Goal: Communication & Community: Answer question/provide support

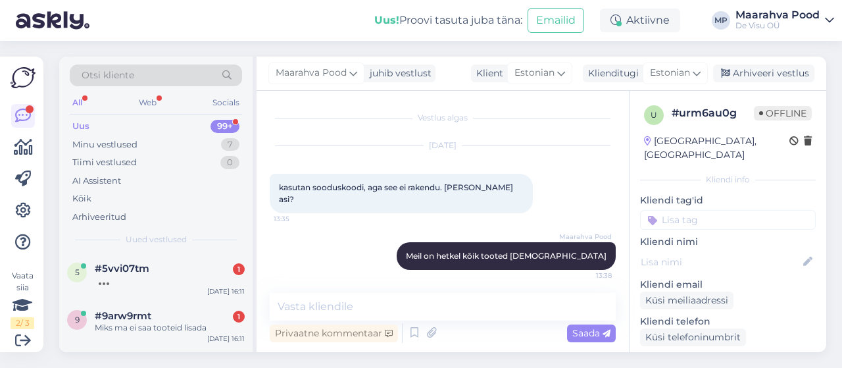
click at [172, 281] on div at bounding box center [170, 280] width 150 height 12
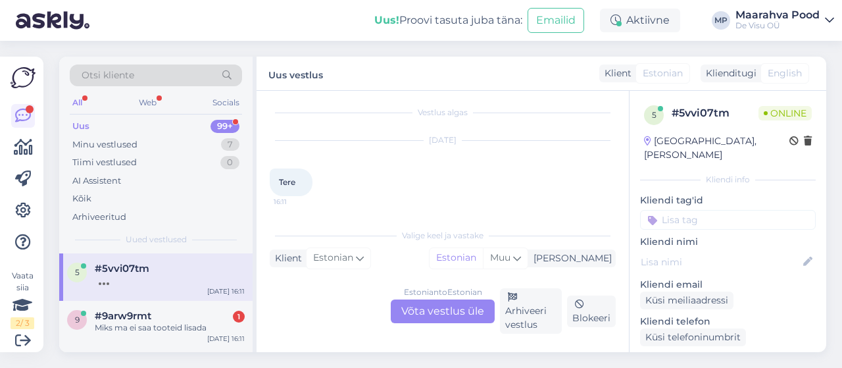
click at [411, 311] on div "Estonian to Estonian Võta vestlus üle" at bounding box center [443, 311] width 104 height 24
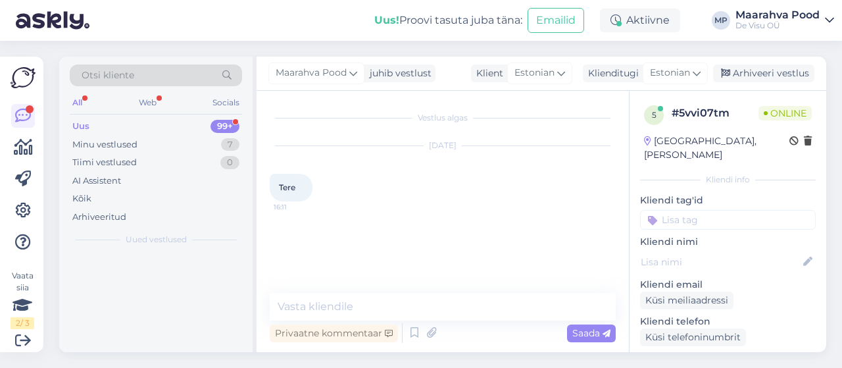
scroll to position [0, 0]
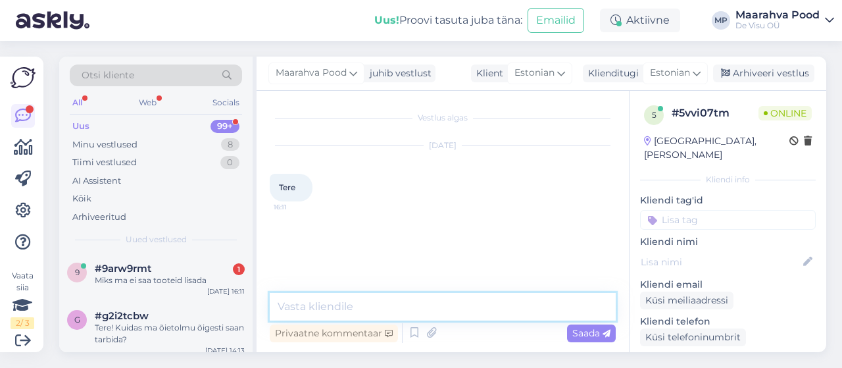
click at [384, 307] on textarea at bounding box center [443, 307] width 346 height 28
type textarea "tere"
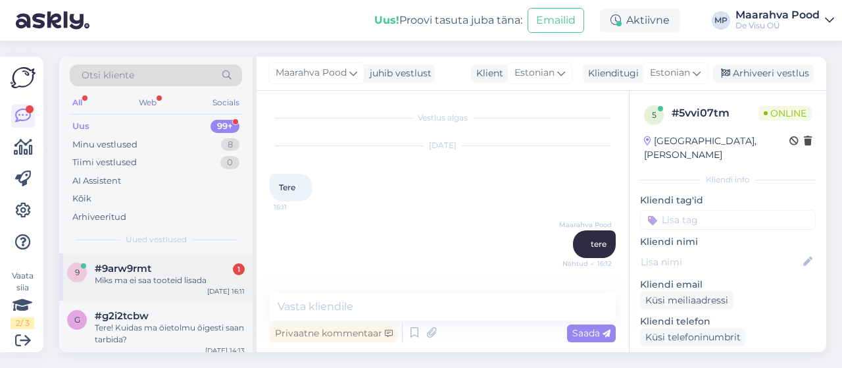
click at [176, 279] on div "Miks ma ei saa tooteid lisada" at bounding box center [170, 280] width 150 height 12
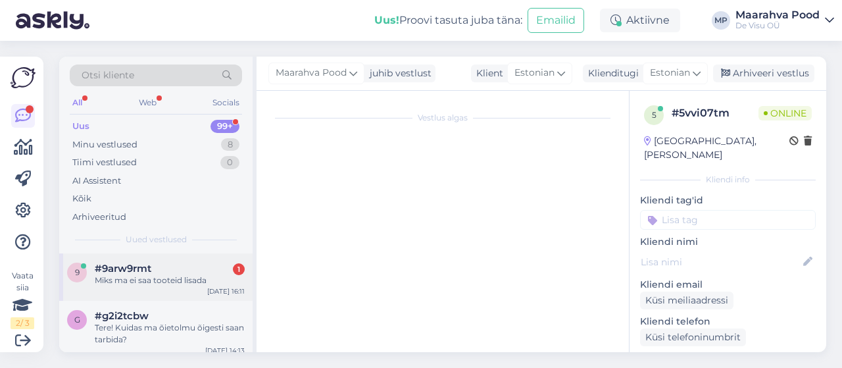
scroll to position [5, 0]
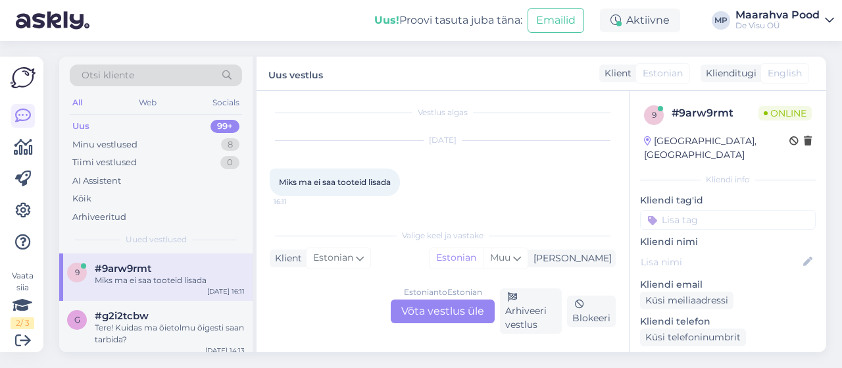
click at [443, 314] on div "Estonian to Estonian Võta vestlus üle" at bounding box center [443, 311] width 104 height 24
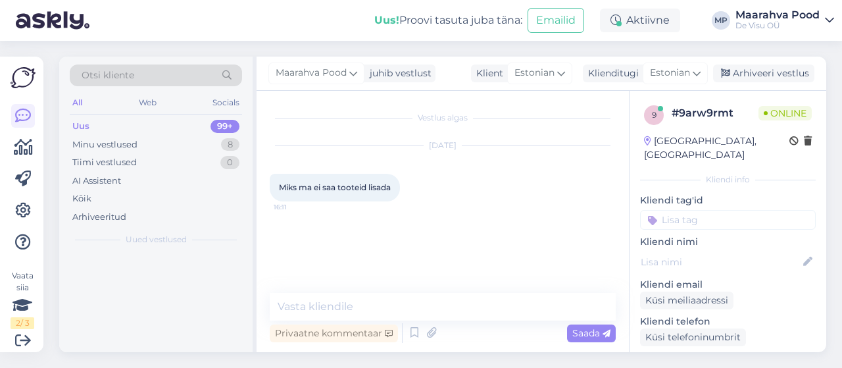
scroll to position [0, 0]
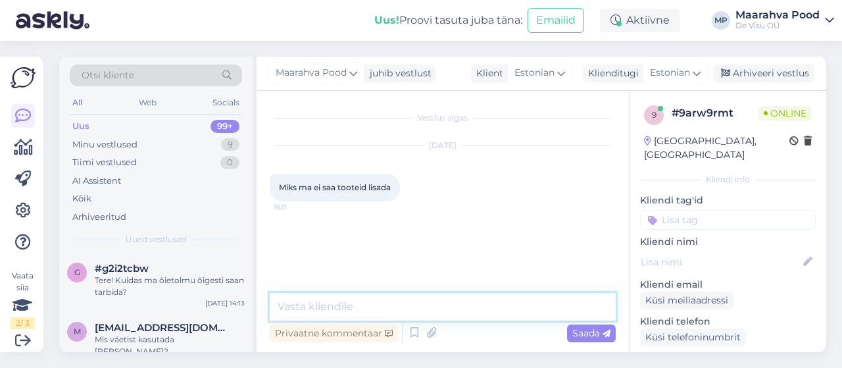
click at [418, 306] on textarea at bounding box center [443, 307] width 346 height 28
type textarea "tere. ei oska sedasi öelda"
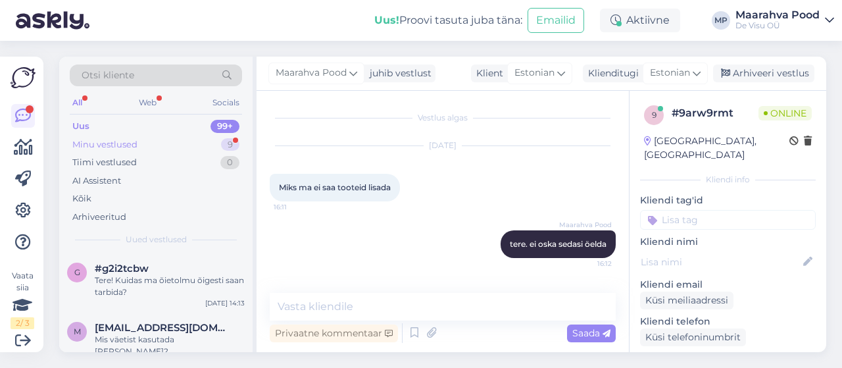
click at [145, 141] on div "Minu vestlused 9" at bounding box center [156, 145] width 172 height 18
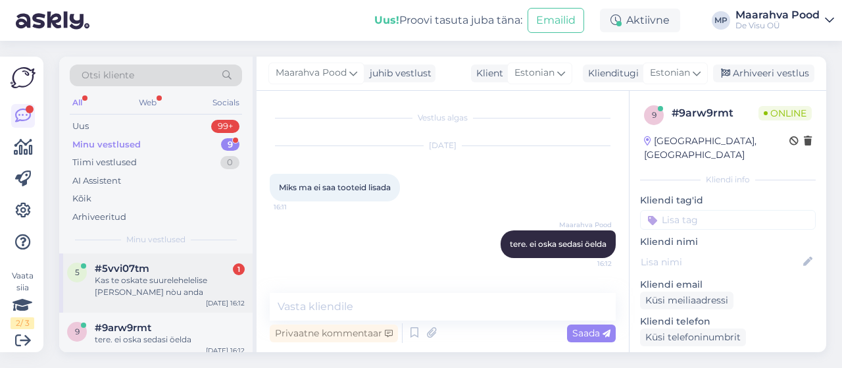
click at [151, 281] on div "Kas te oskate suurelehelelise [PERSON_NAME] nòu anda" at bounding box center [170, 286] width 150 height 24
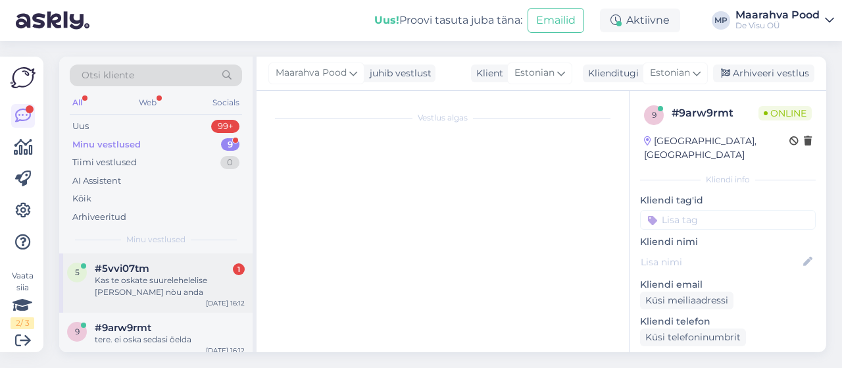
scroll to position [47, 0]
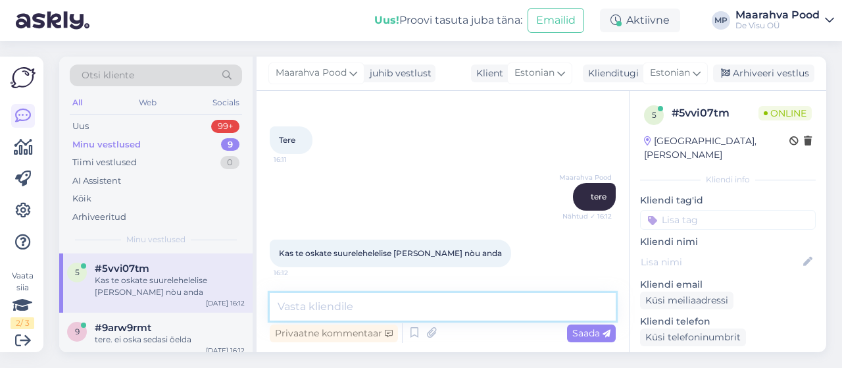
click at [407, 307] on textarea at bounding box center [443, 307] width 346 height 28
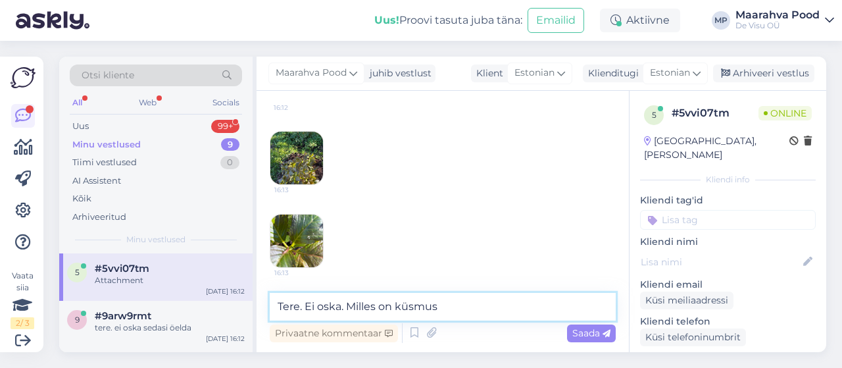
type textarea "Tere. Ei oska. Milles on küsmus?"
drag, startPoint x: 455, startPoint y: 307, endPoint x: 258, endPoint y: 305, distance: 197.4
click at [258, 305] on div "Vestlus algas [DATE] Tere 16:11 Maarahva Pood tere Nähtud ✓ 16:12 Kas te oskate…" at bounding box center [443, 221] width 372 height 261
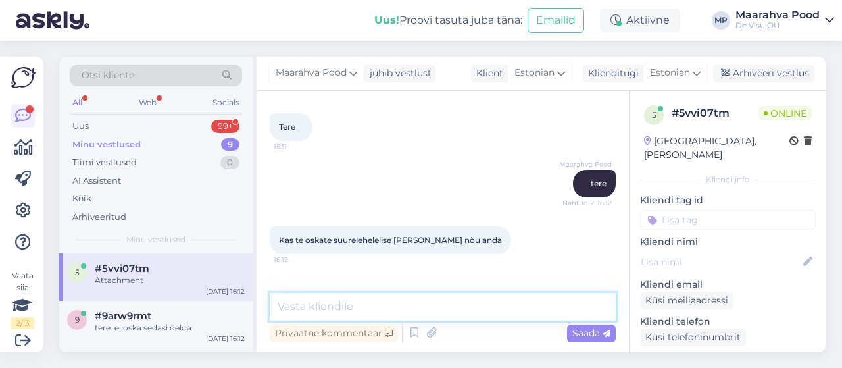
scroll to position [132, 0]
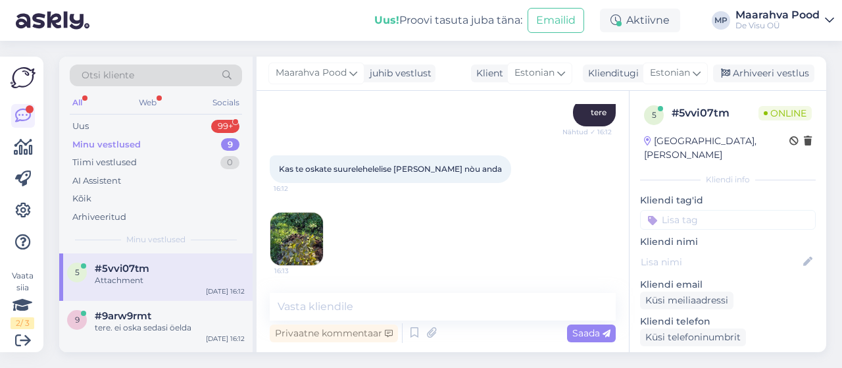
click at [308, 241] on img at bounding box center [296, 239] width 53 height 53
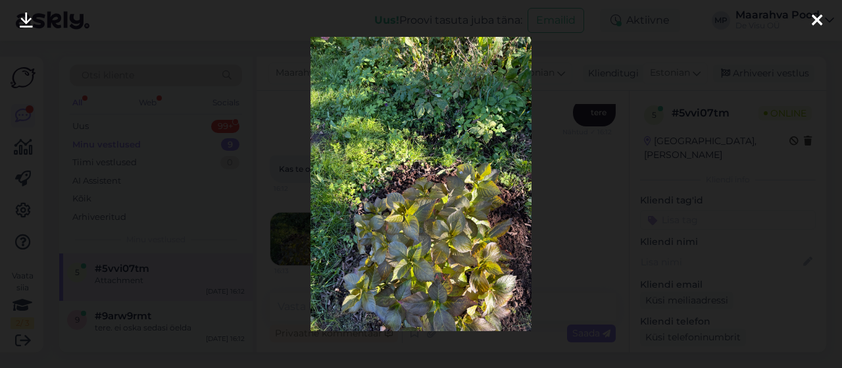
click at [821, 16] on icon at bounding box center [817, 21] width 11 height 17
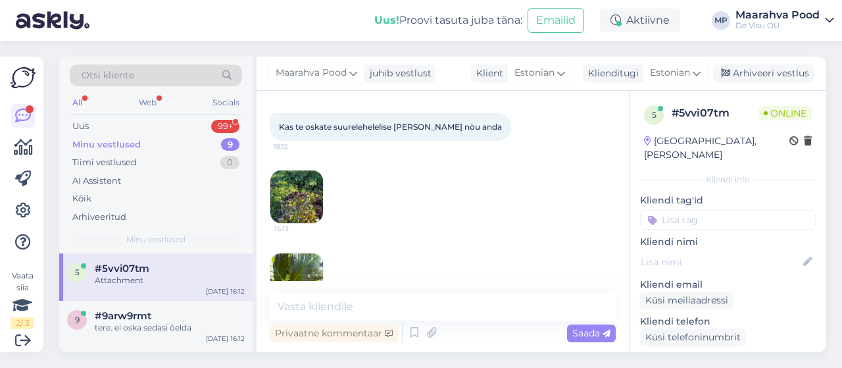
scroll to position [213, 0]
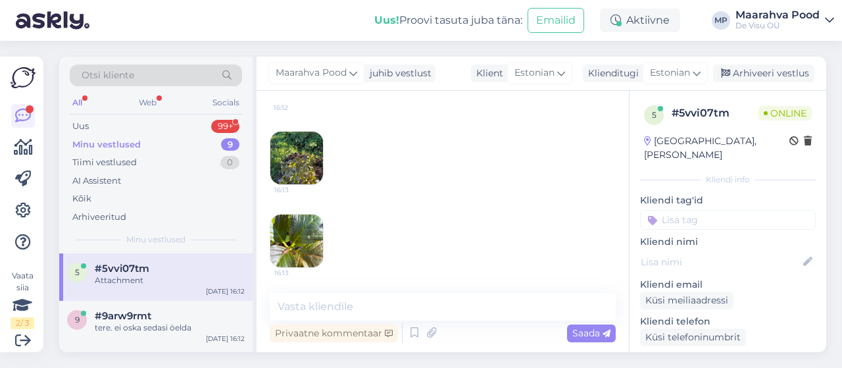
click at [299, 243] on img at bounding box center [296, 241] width 53 height 53
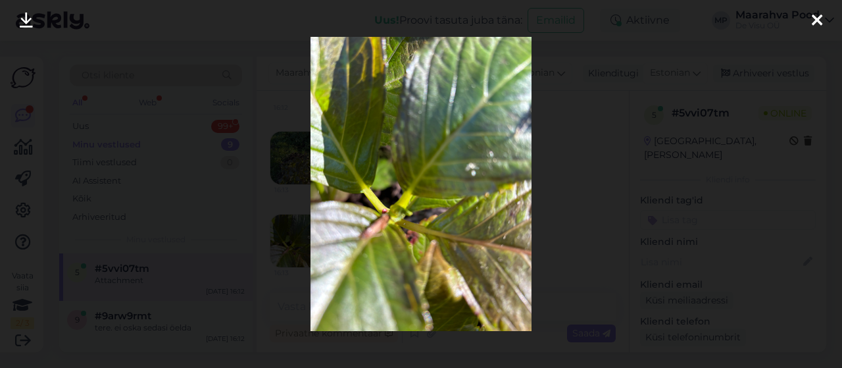
click at [821, 18] on icon at bounding box center [817, 21] width 11 height 17
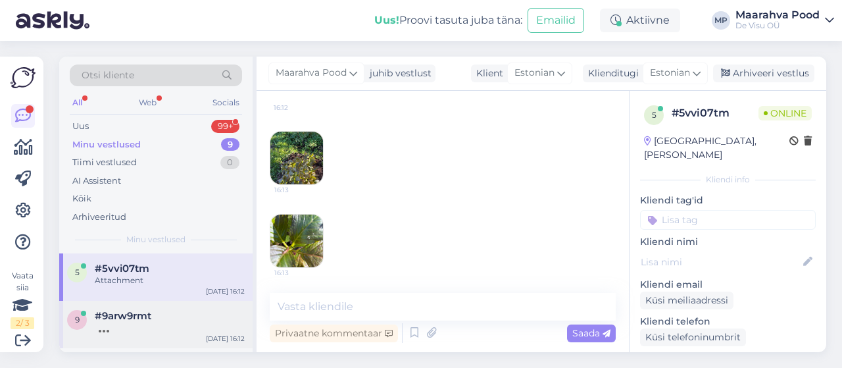
click at [187, 315] on div "#9arw9rmt" at bounding box center [170, 316] width 150 height 12
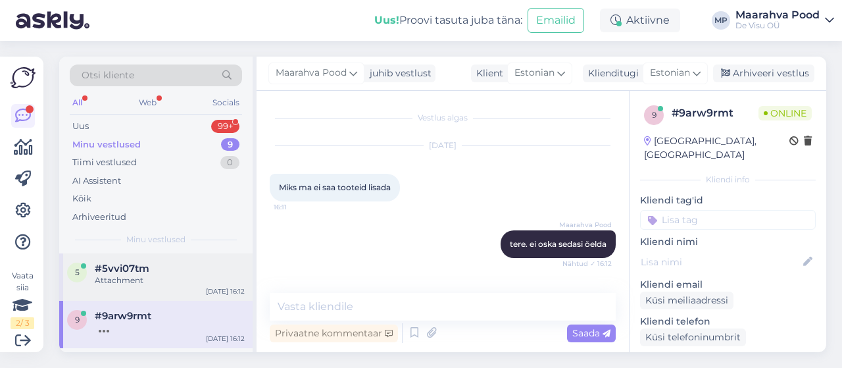
click at [186, 274] on div "Attachment" at bounding box center [170, 280] width 150 height 12
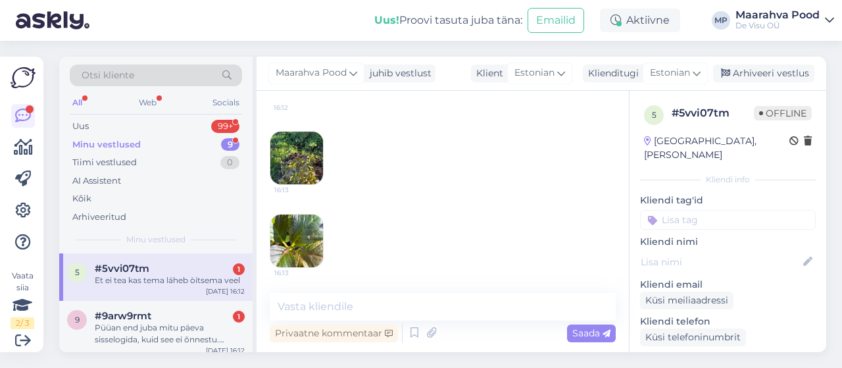
scroll to position [269, 0]
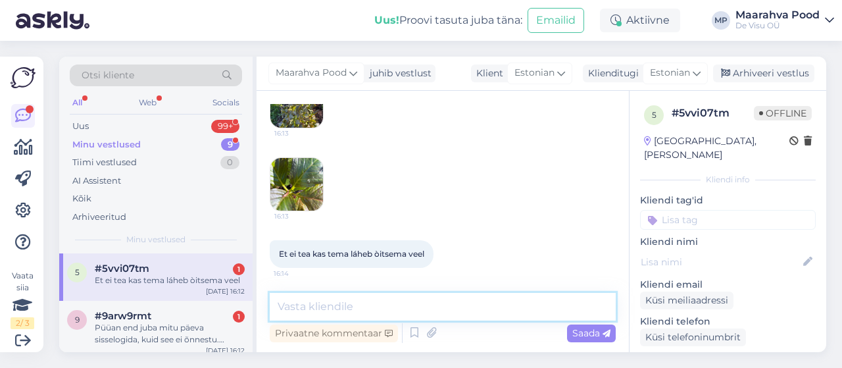
click at [382, 306] on textarea at bounding box center [443, 307] width 346 height 28
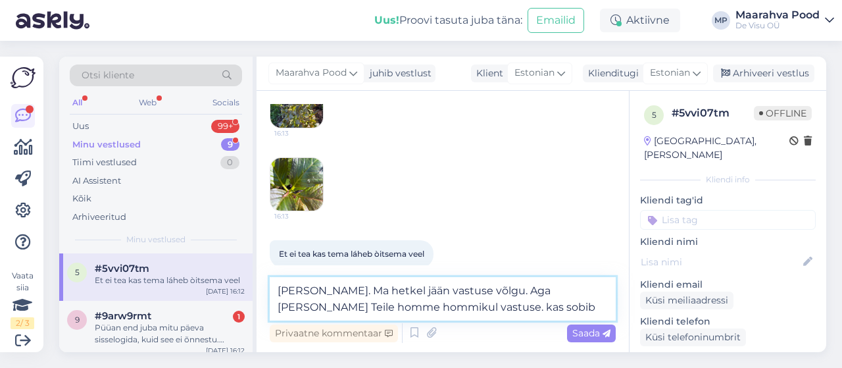
type textarea "[PERSON_NAME]. Ma hetkel jään vastuse võlgu. Aga [PERSON_NAME] Teile homme homm…"
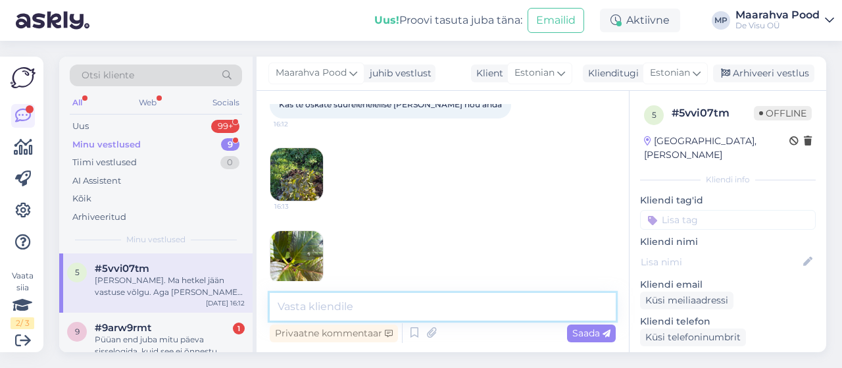
scroll to position [338, 0]
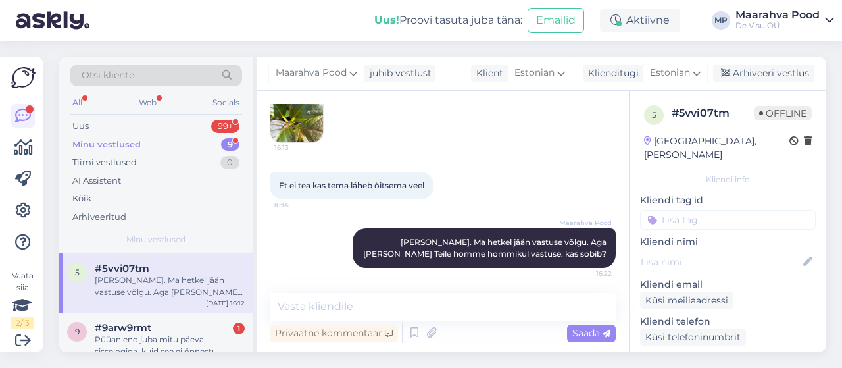
click at [124, 141] on div "Minu vestlused" at bounding box center [106, 144] width 68 height 13
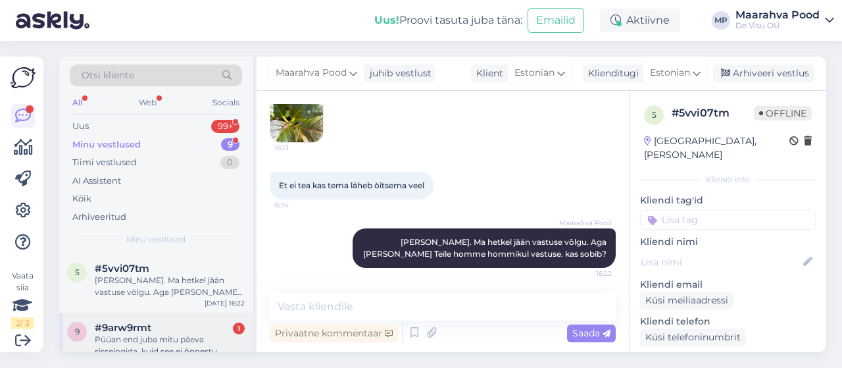
click at [165, 345] on div "Püüan end juba mitu päeva sisselogida, kuid see ei õnnestu. Proovisin bluginat,…" at bounding box center [170, 346] width 150 height 24
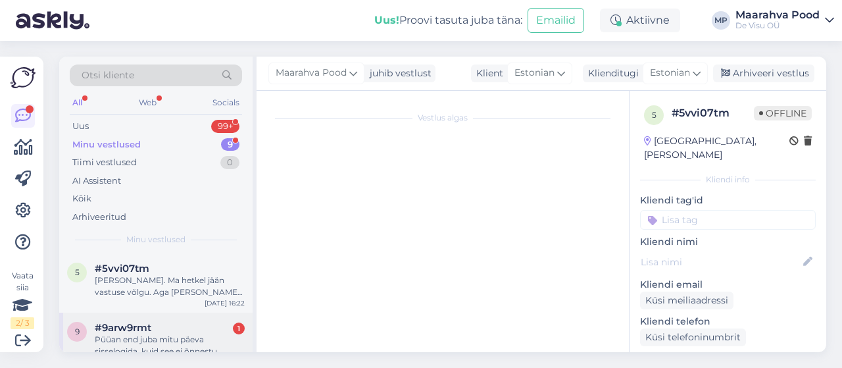
scroll to position [71, 0]
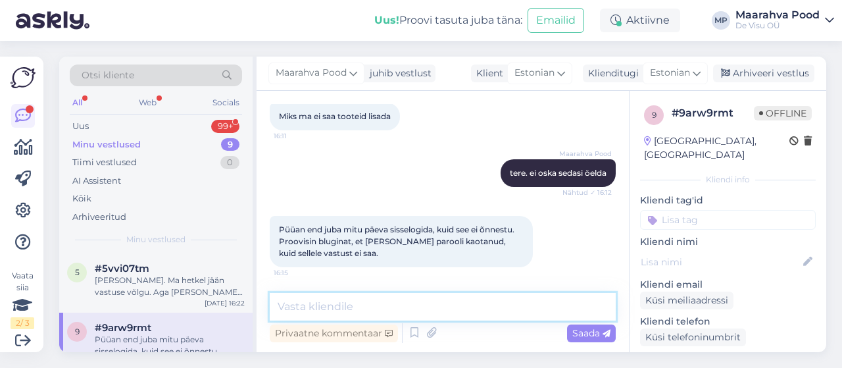
click at [354, 309] on textarea at bounding box center [443, 307] width 346 height 28
type textarea "[PERSON_NAME] emaili"
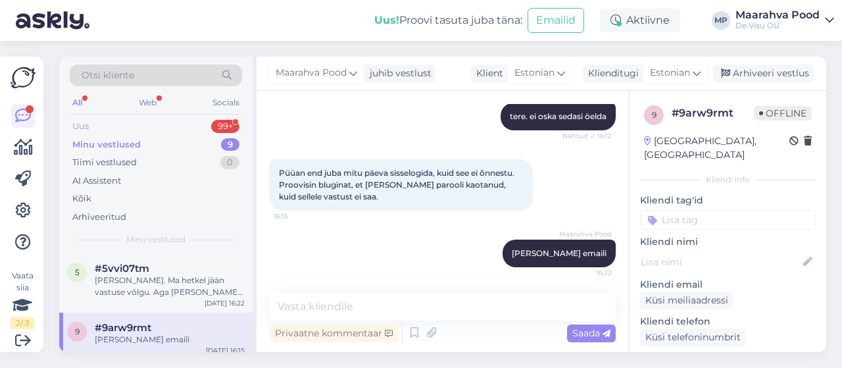
click at [95, 127] on div "Uus 99+" at bounding box center [156, 126] width 172 height 18
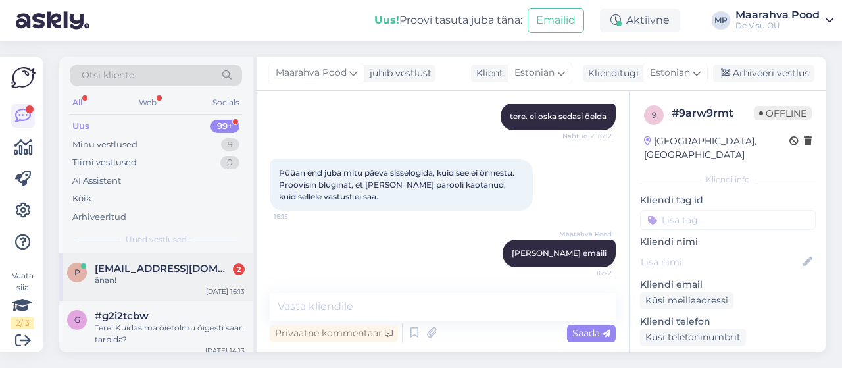
click at [146, 286] on div "p [EMAIL_ADDRESS][DOMAIN_NAME] 2 änan! [DATE] 16:13" at bounding box center [155, 276] width 193 height 47
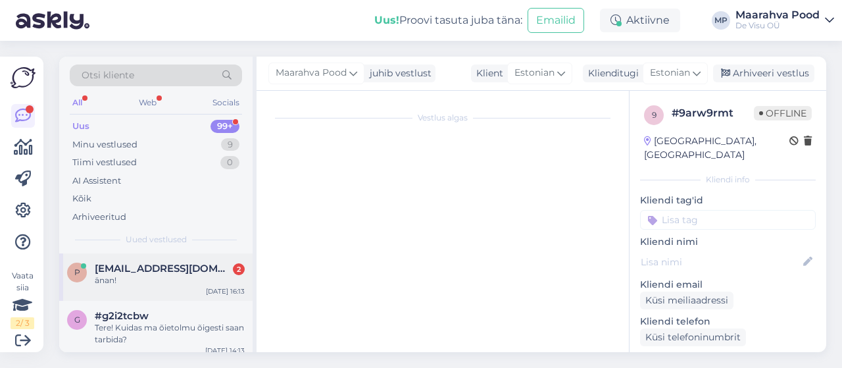
scroll to position [62, 0]
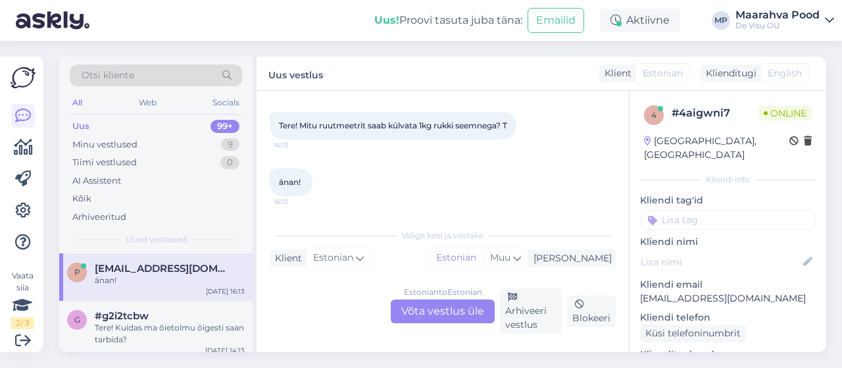
click at [420, 315] on div "Estonian to Estonian Võta vestlus üle" at bounding box center [443, 311] width 104 height 24
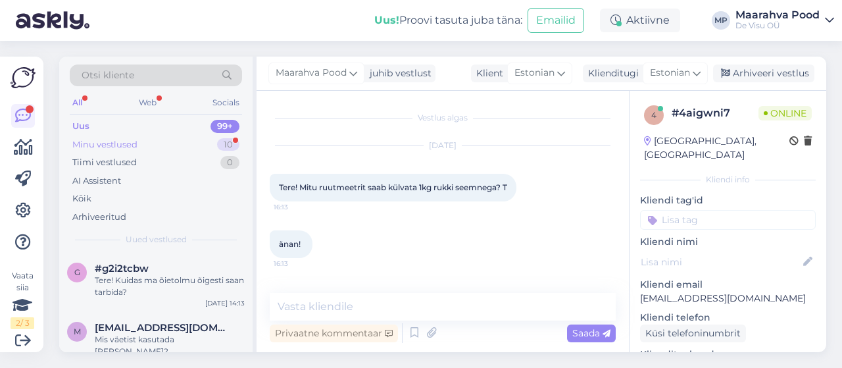
click at [130, 141] on div "Minu vestlused" at bounding box center [104, 144] width 65 height 13
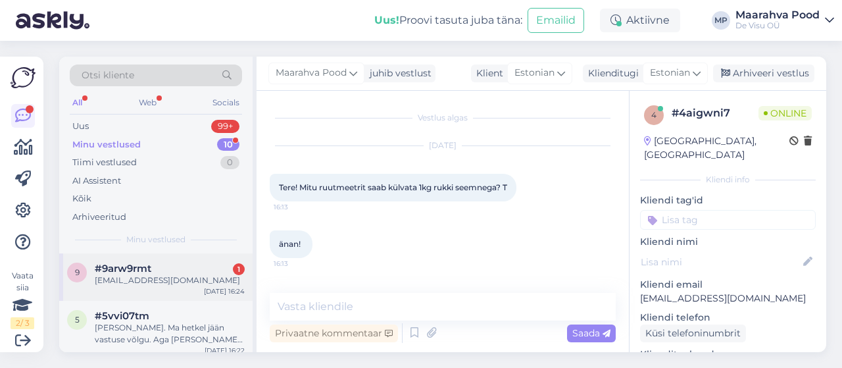
click at [143, 276] on div "[EMAIL_ADDRESS][DOMAIN_NAME]" at bounding box center [170, 280] width 150 height 12
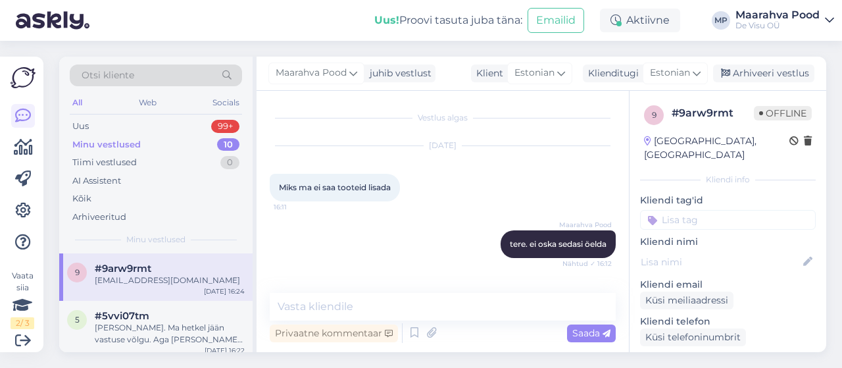
scroll to position [184, 0]
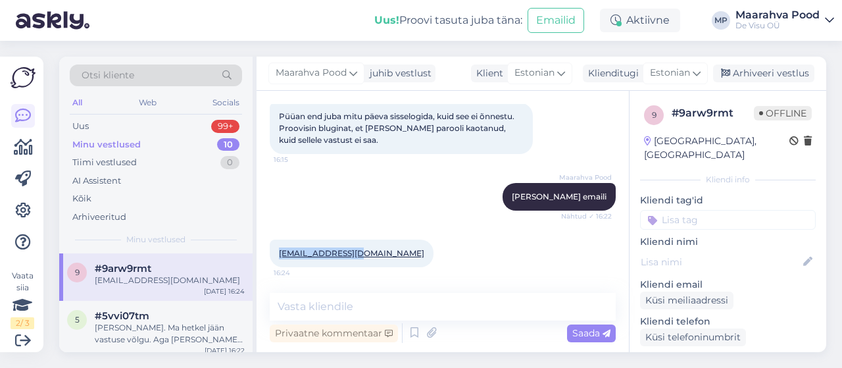
drag, startPoint x: 363, startPoint y: 252, endPoint x: 277, endPoint y: 254, distance: 85.6
click at [277, 254] on div "[EMAIL_ADDRESS][DOMAIN_NAME] 16:24" at bounding box center [352, 254] width 164 height 28
copy link "[EMAIL_ADDRESS][DOMAIN_NAME]"
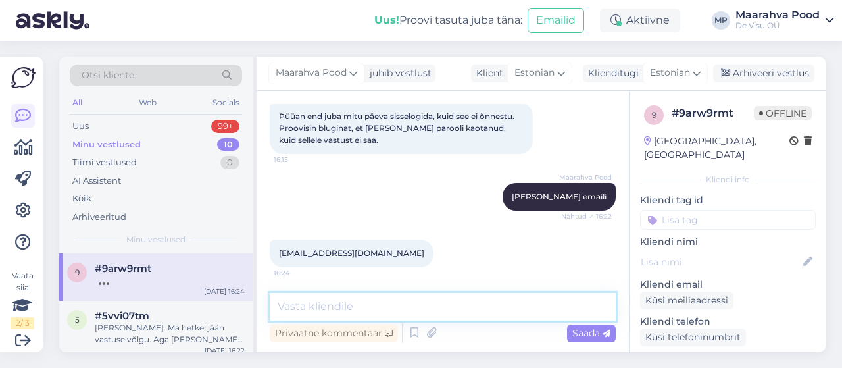
click at [391, 307] on textarea at bounding box center [443, 307] width 346 height 28
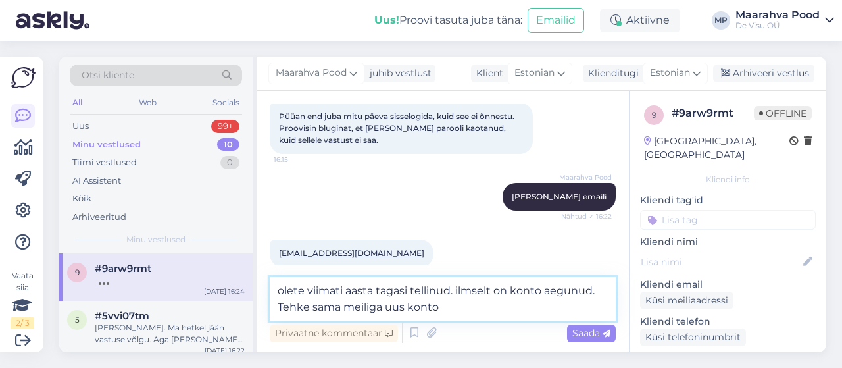
type textarea "olete viimati aasta tagasi tellinud. ilmselt on konto aegunud. Tehke sama meili…"
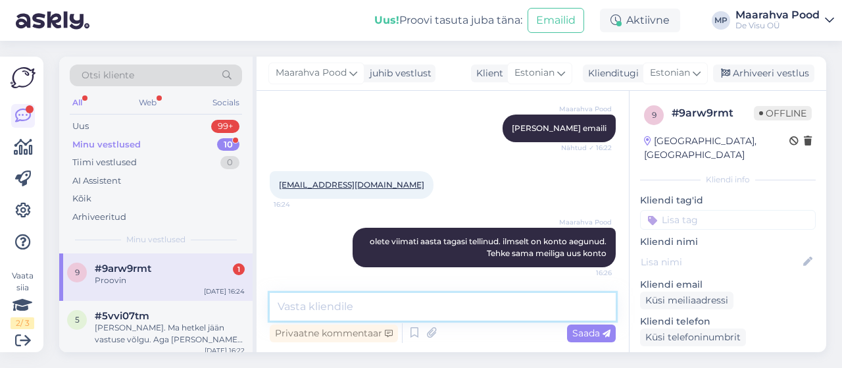
scroll to position [309, 0]
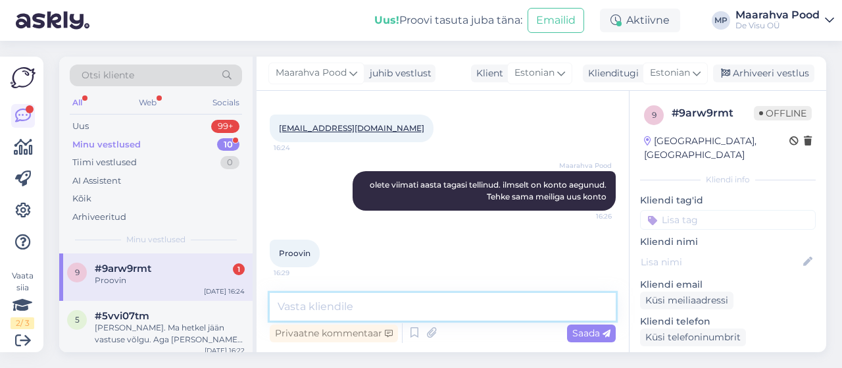
click at [336, 313] on textarea at bounding box center [443, 307] width 346 height 28
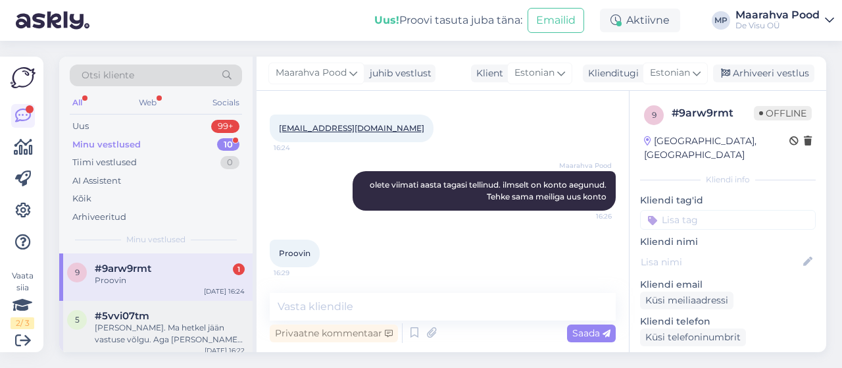
click at [141, 334] on div "[PERSON_NAME]. Ma hetkel jään vastuse võlgu. Aga [PERSON_NAME] Teile homme homm…" at bounding box center [170, 334] width 150 height 24
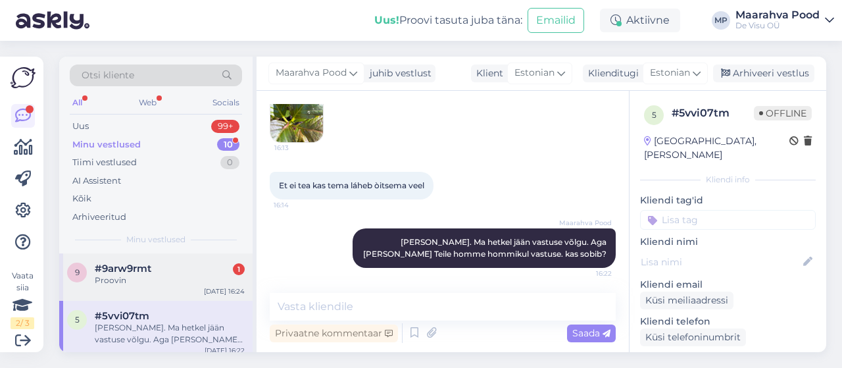
click at [144, 277] on div "Proovin" at bounding box center [170, 280] width 150 height 12
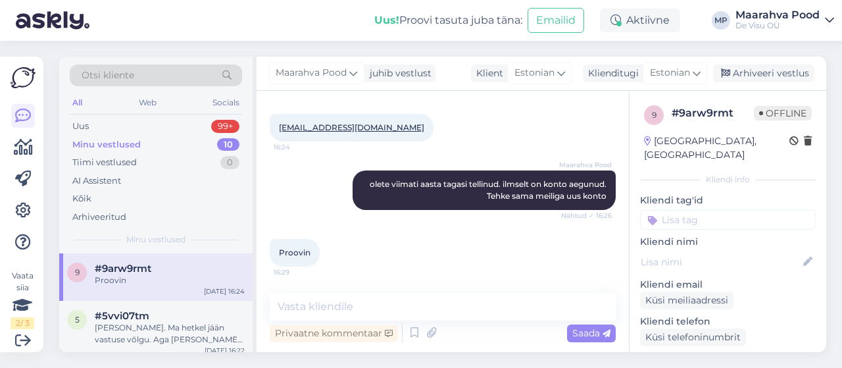
scroll to position [305, 0]
